Goal: Task Accomplishment & Management: Use online tool/utility

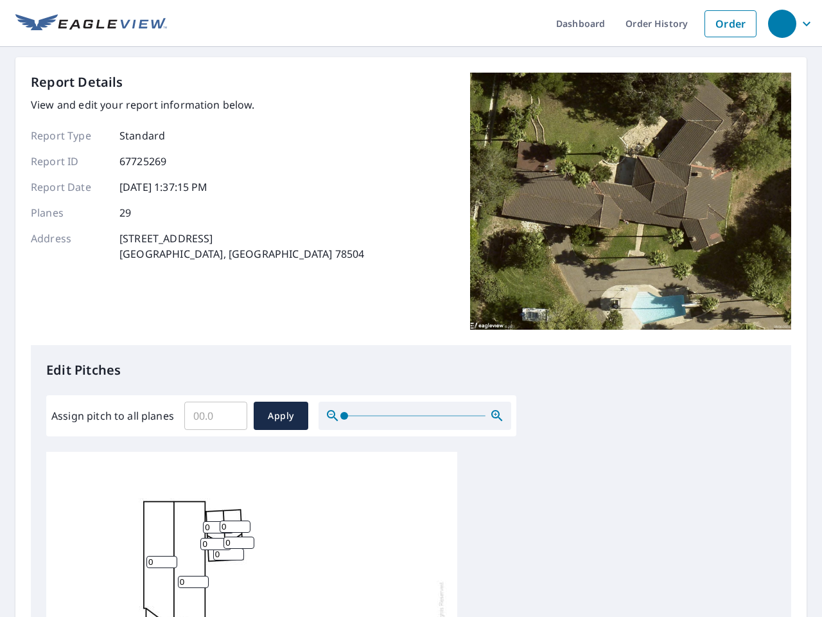
click at [411, 308] on div "Report Details View and edit your report information below. Report Type Standar…" at bounding box center [411, 209] width 760 height 272
click at [782, 23] on div "button" at bounding box center [782, 24] width 28 height 28
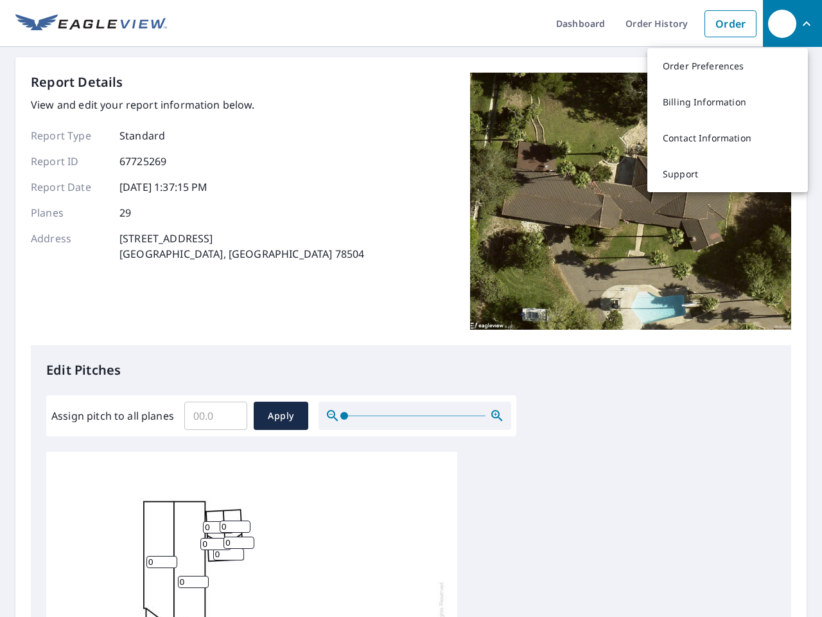
click at [216, 416] on input "Assign pitch to all planes" at bounding box center [215, 416] width 63 height 36
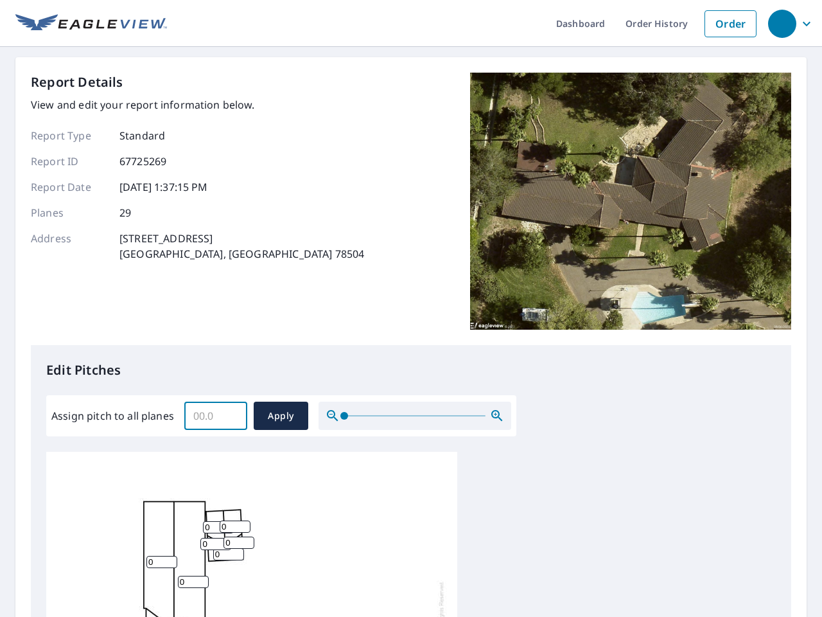
click at [281, 416] on span "Apply" at bounding box center [281, 416] width 34 height 16
click at [497, 416] on icon "button" at bounding box center [496, 415] width 15 height 15
